Goal: Find specific page/section: Find specific page/section

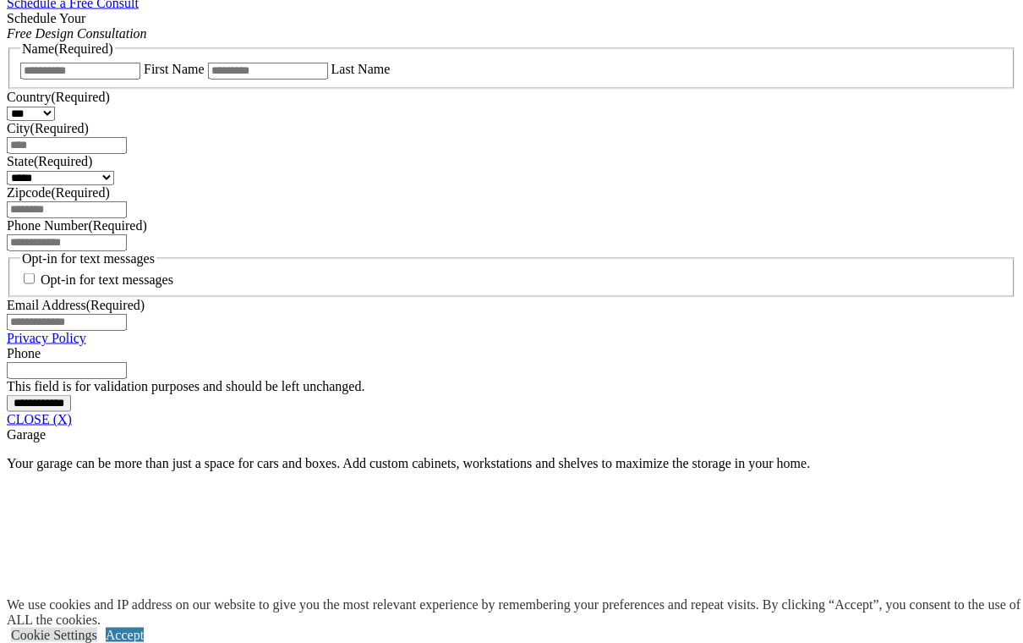
scroll to position [1142, 0]
click at [72, 425] on link "CLOSE (X)" at bounding box center [39, 418] width 65 height 14
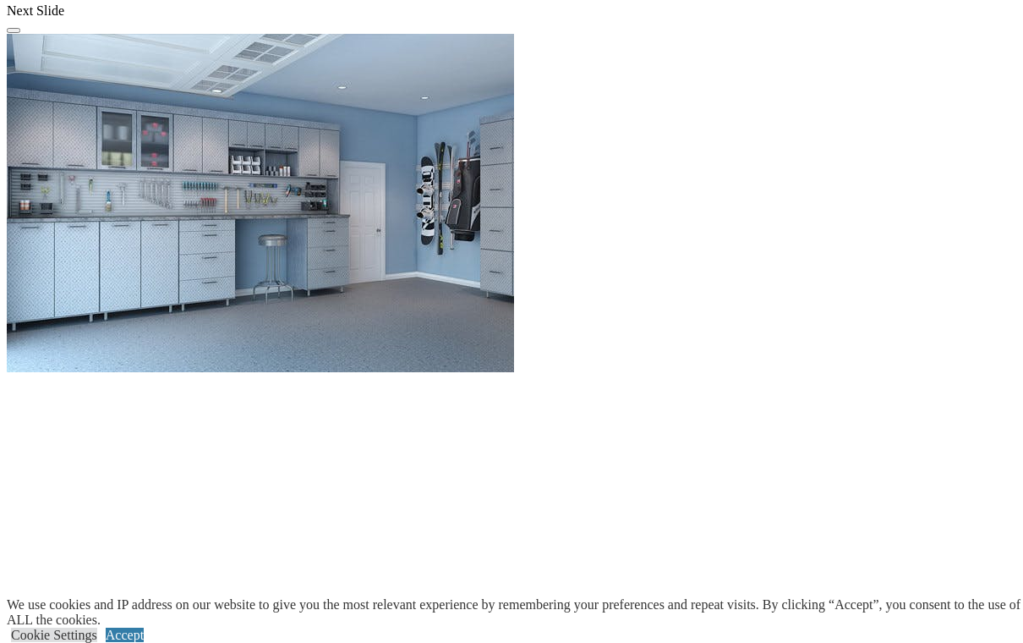
scroll to position [1597, 0]
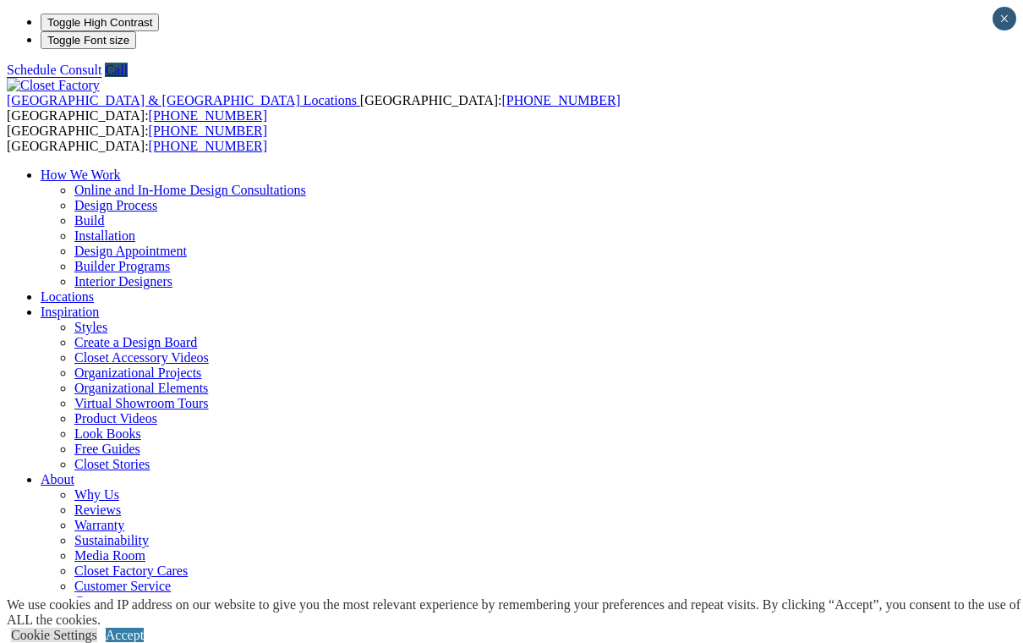
type input "*****"
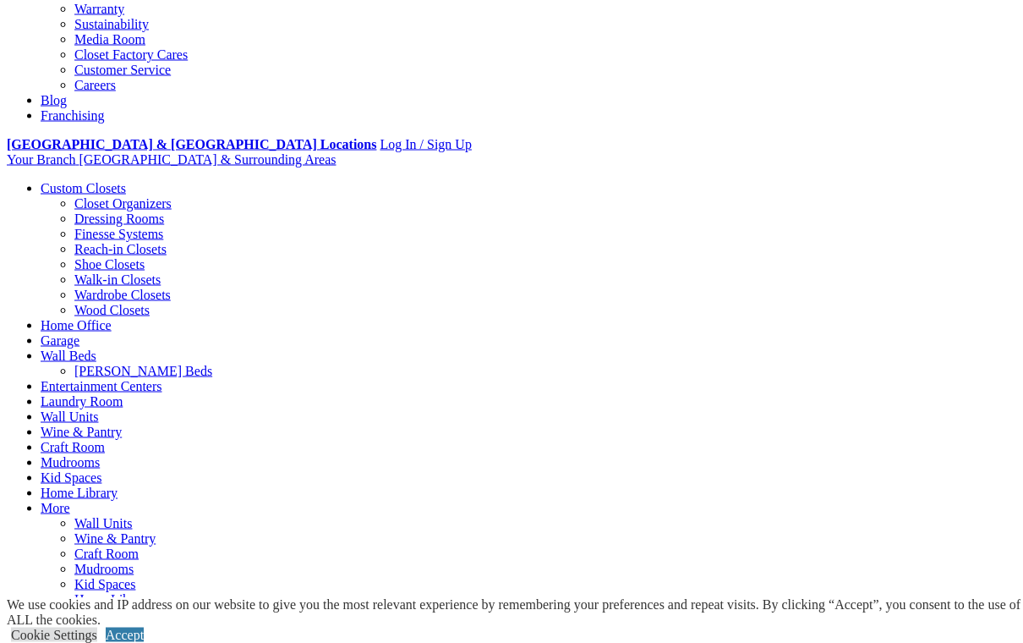
scroll to position [517, 0]
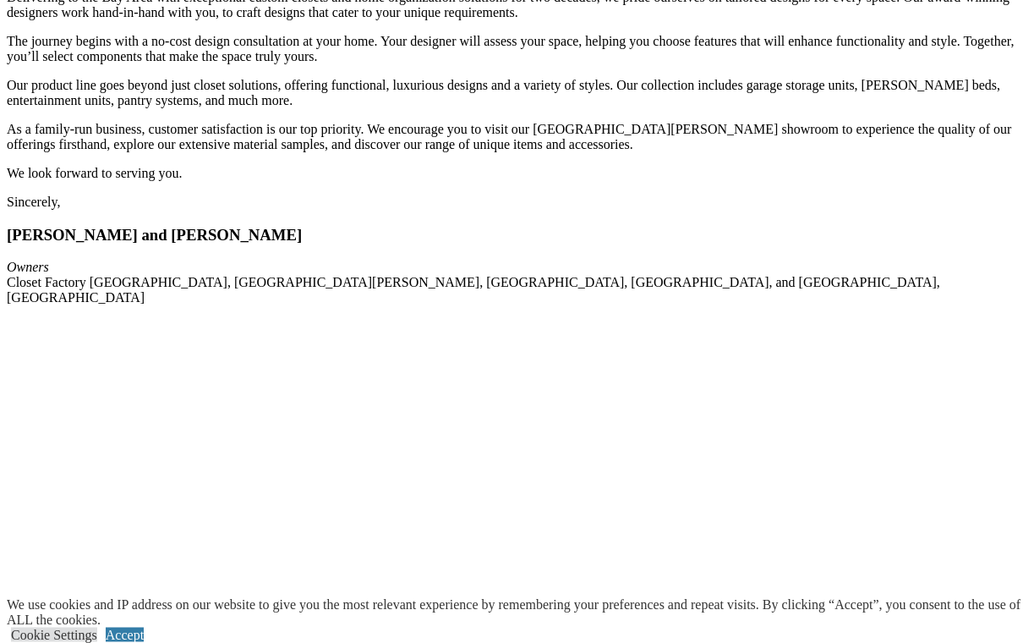
scroll to position [2006, 0]
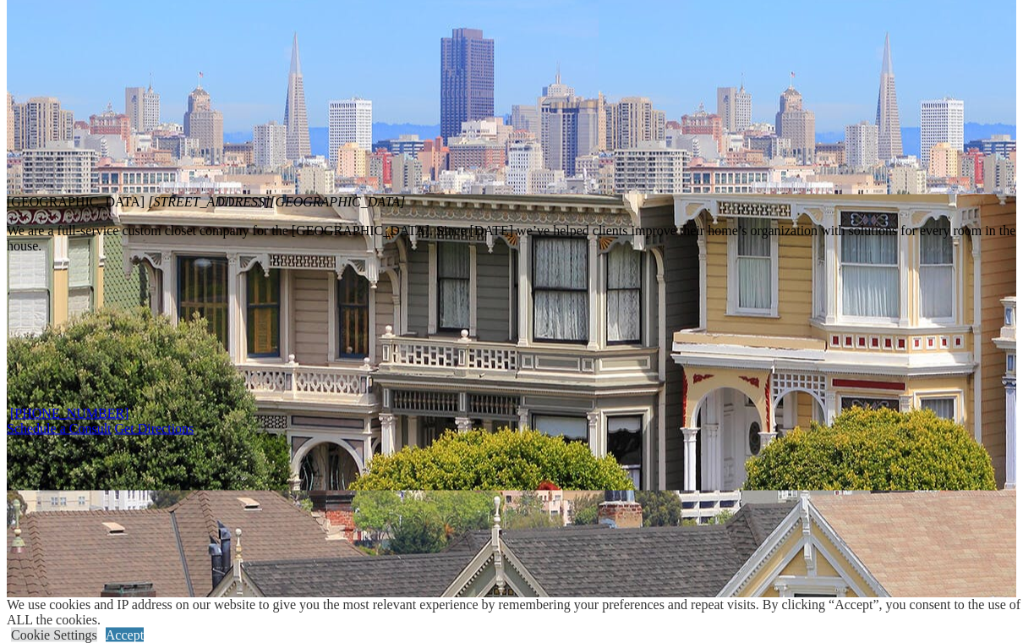
scroll to position [1181, 0]
